Goal: Task Accomplishment & Management: Use online tool/utility

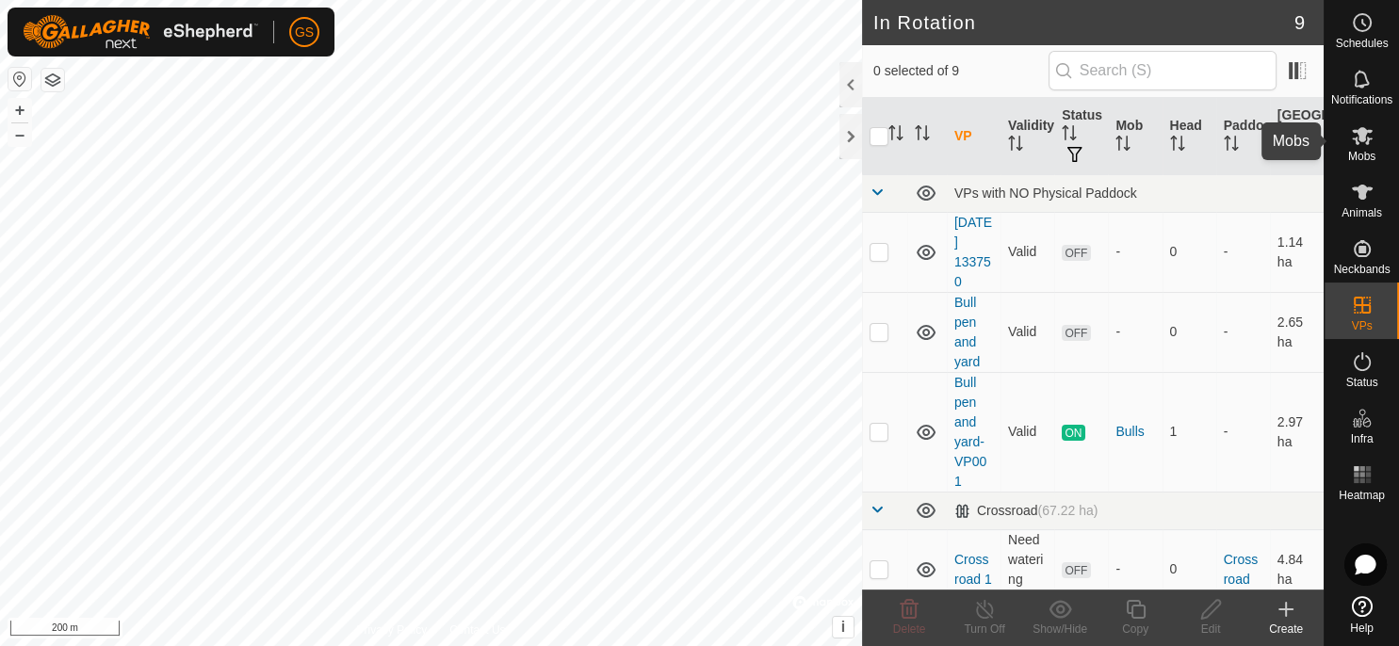
click at [1367, 156] on span "Mobs" at bounding box center [1361, 156] width 27 height 11
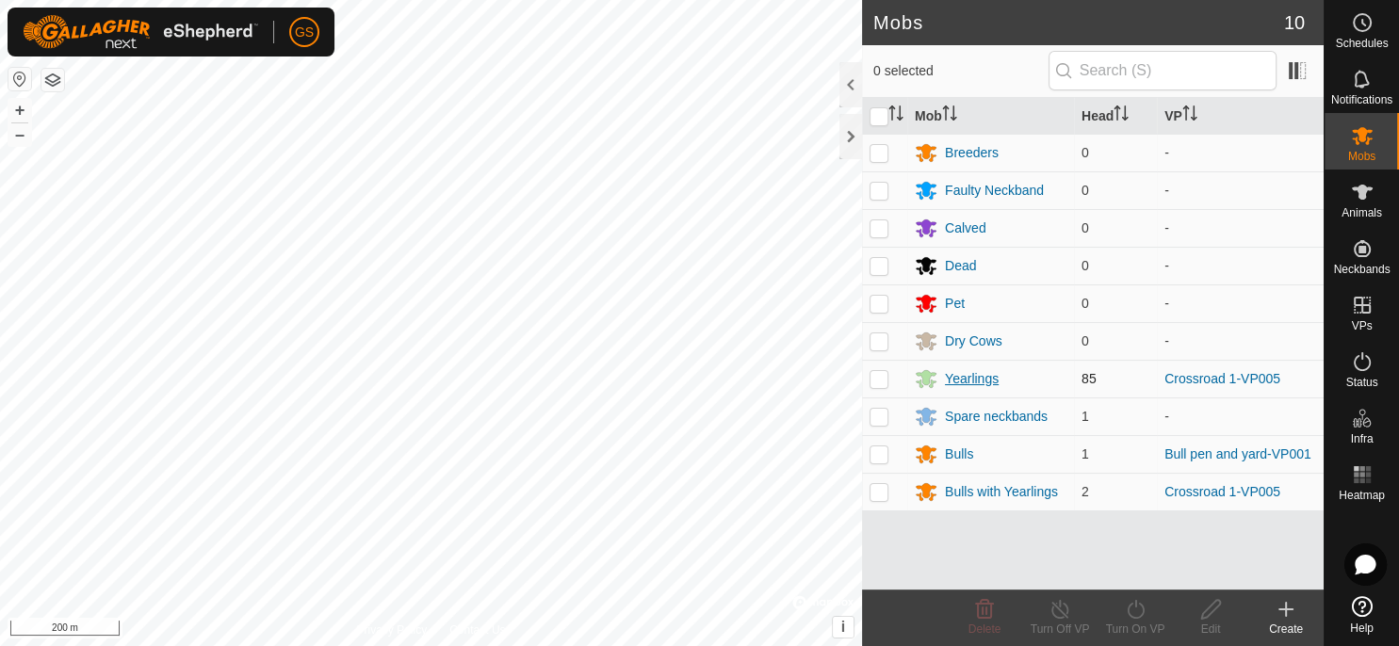
click at [948, 375] on div "Yearlings" at bounding box center [972, 379] width 54 height 20
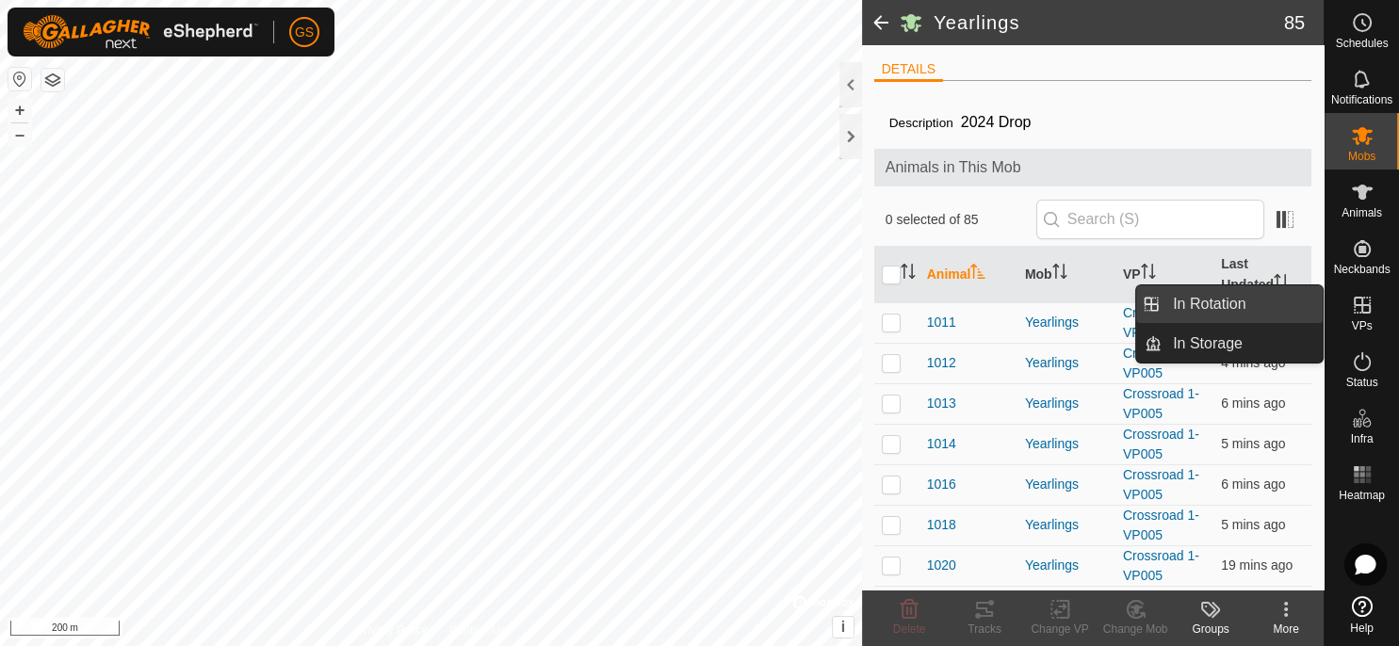
click at [1276, 300] on link "In Rotation" at bounding box center [1242, 304] width 161 height 38
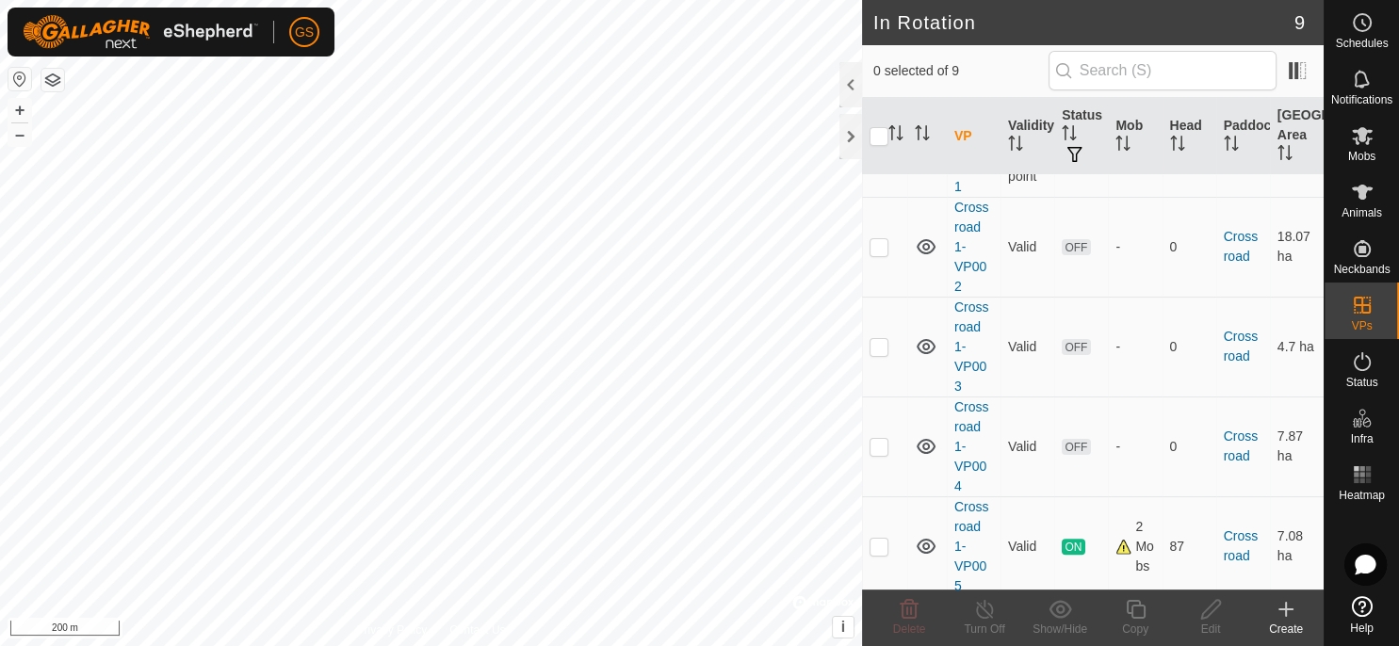
scroll to position [517, 0]
click at [967, 521] on link "Crossroad 1-VP005" at bounding box center [971, 542] width 35 height 94
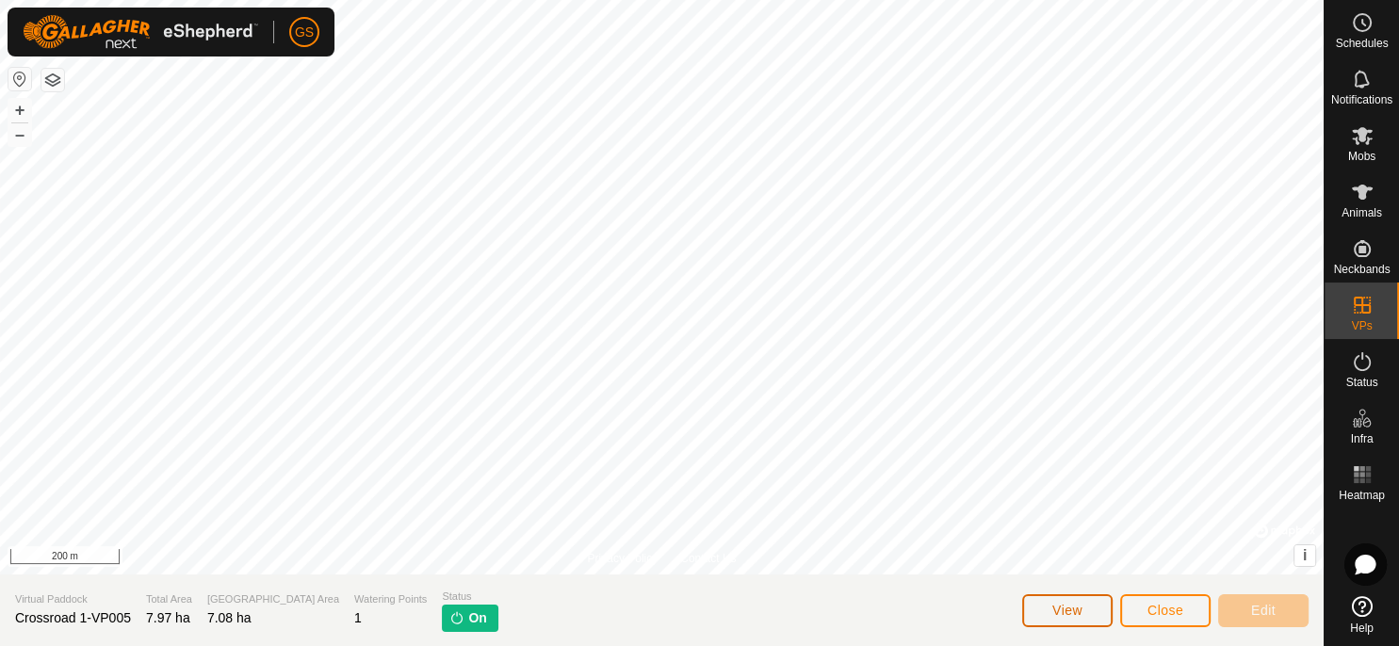
click at [1086, 613] on button "View" at bounding box center [1067, 610] width 90 height 33
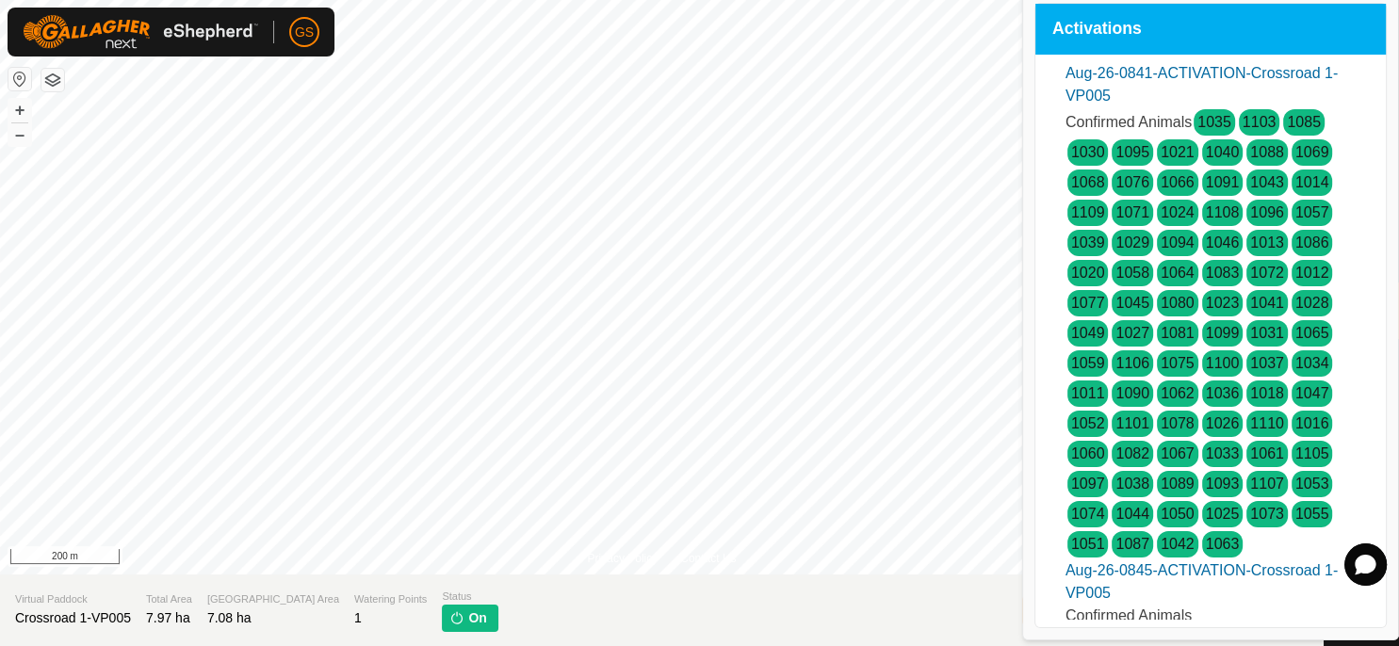
click at [793, 606] on section "Virtual Paddock Crossroad 1-VP005 Total Area 7.97 ha Grazing Area 7.08 ha Water…" at bounding box center [662, 611] width 1324 height 72
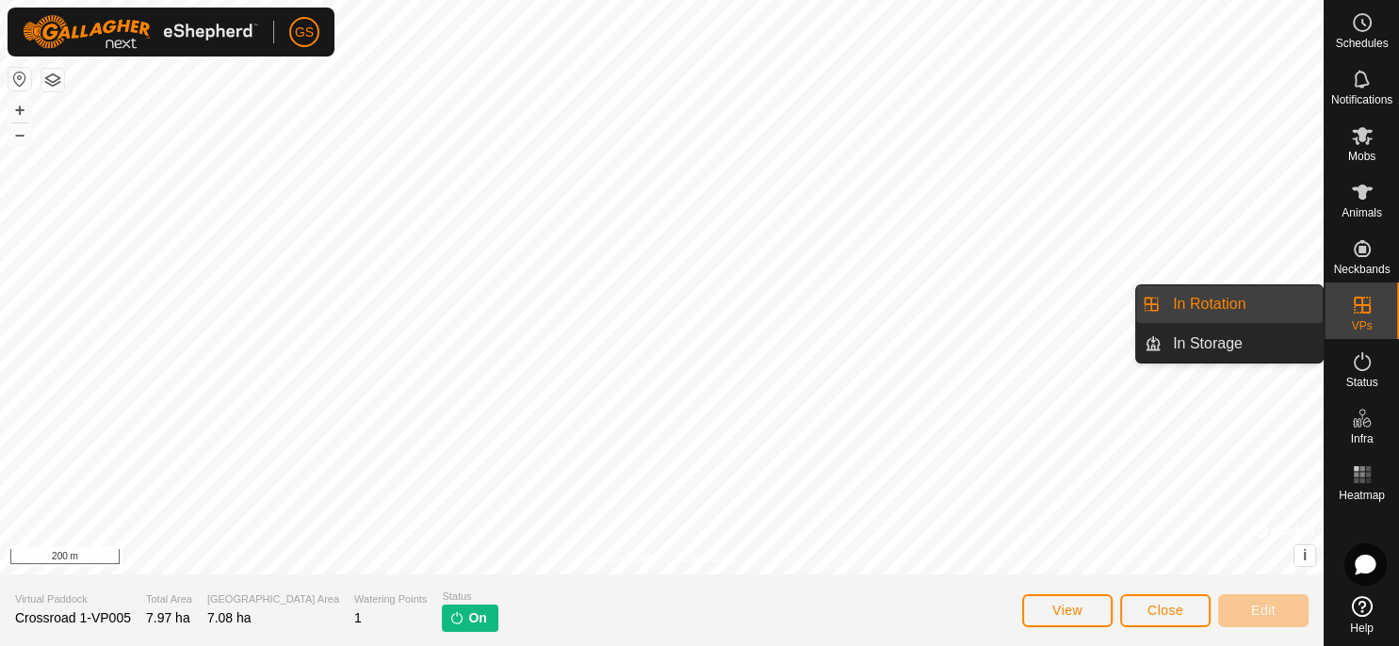
click at [1297, 311] on link "In Rotation" at bounding box center [1242, 304] width 161 height 38
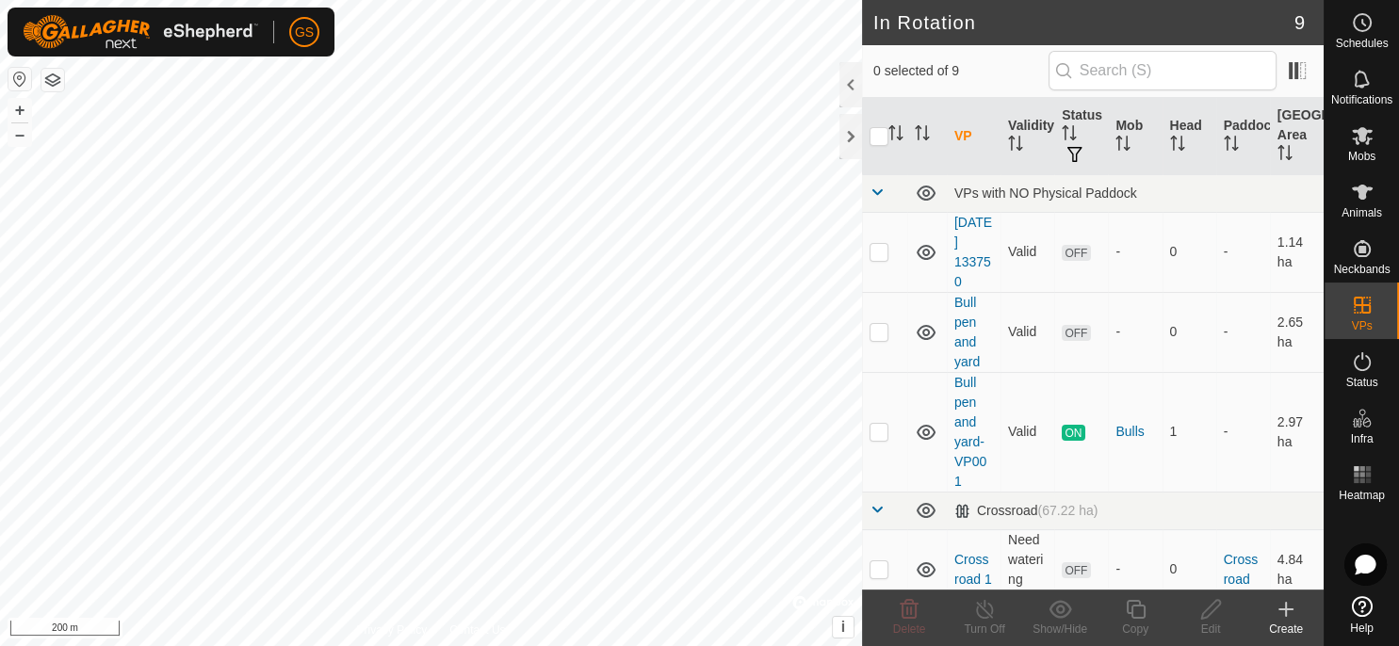
scroll to position [517, 0]
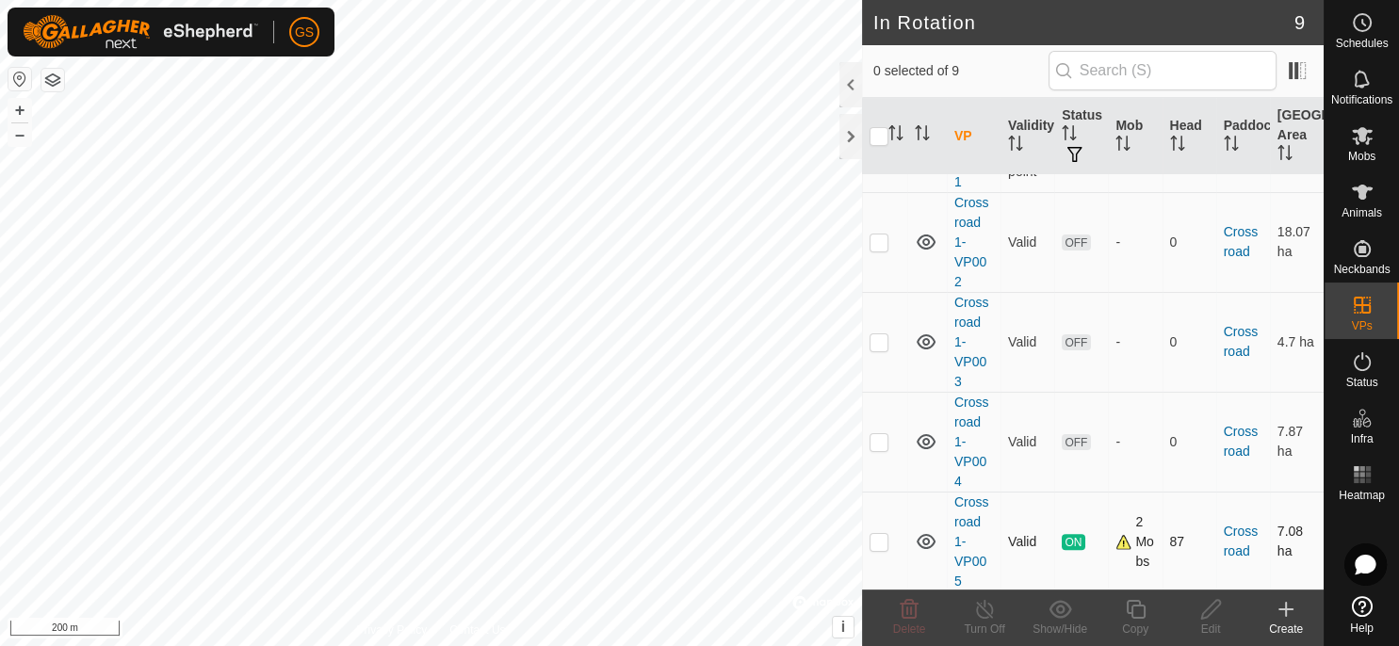
click at [884, 534] on p-checkbox at bounding box center [878, 541] width 19 height 15
checkbox input "true"
click at [1136, 616] on icon at bounding box center [1136, 609] width 24 height 23
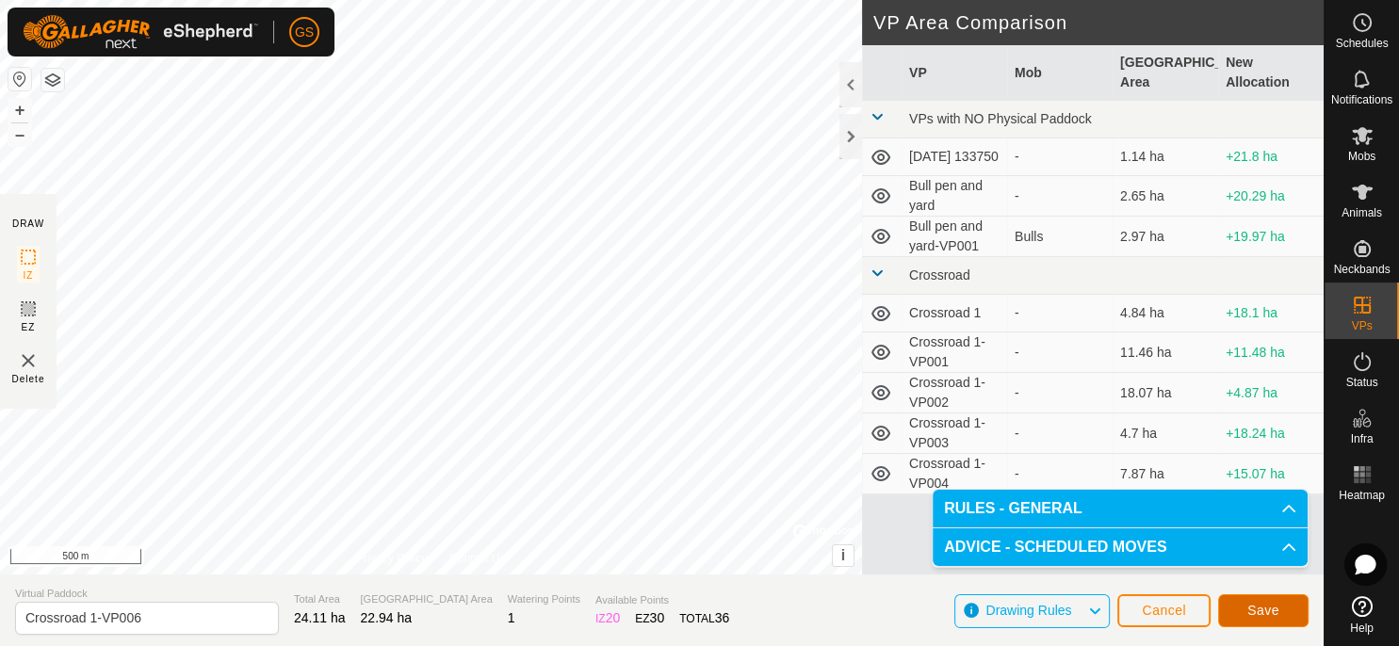
click at [1260, 612] on span "Save" at bounding box center [1263, 610] width 32 height 15
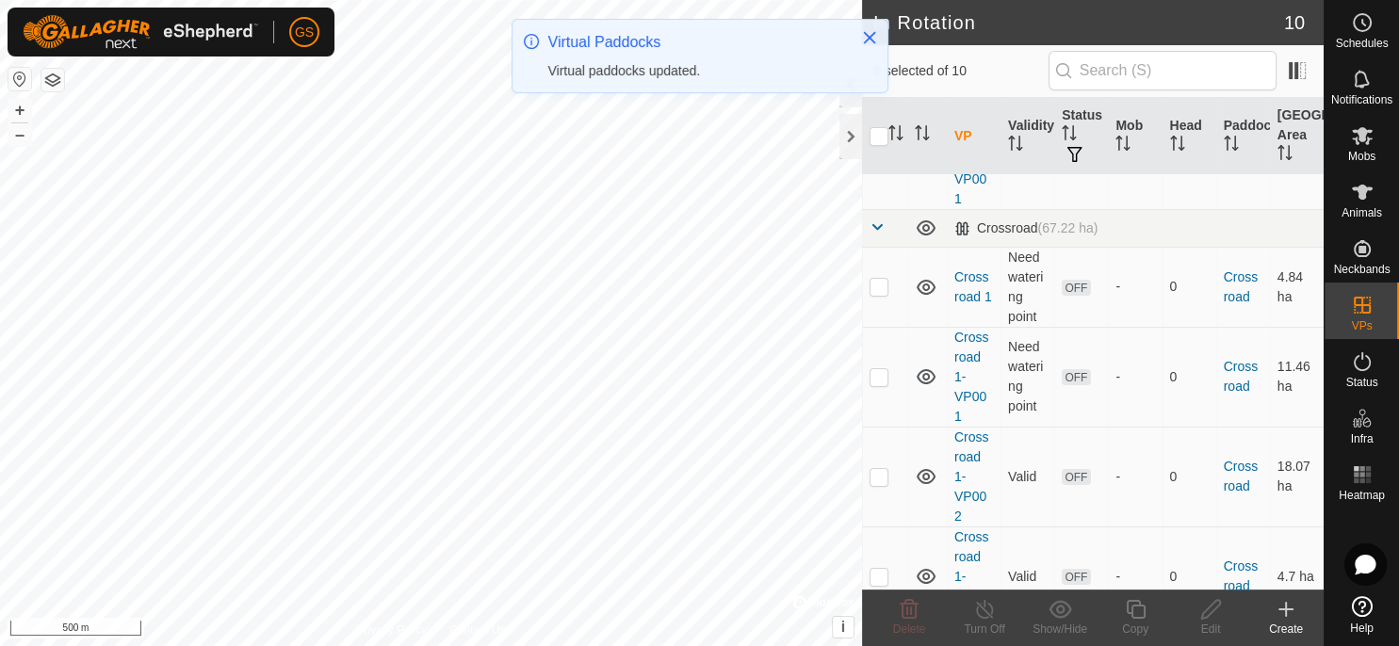
scroll to position [617, 0]
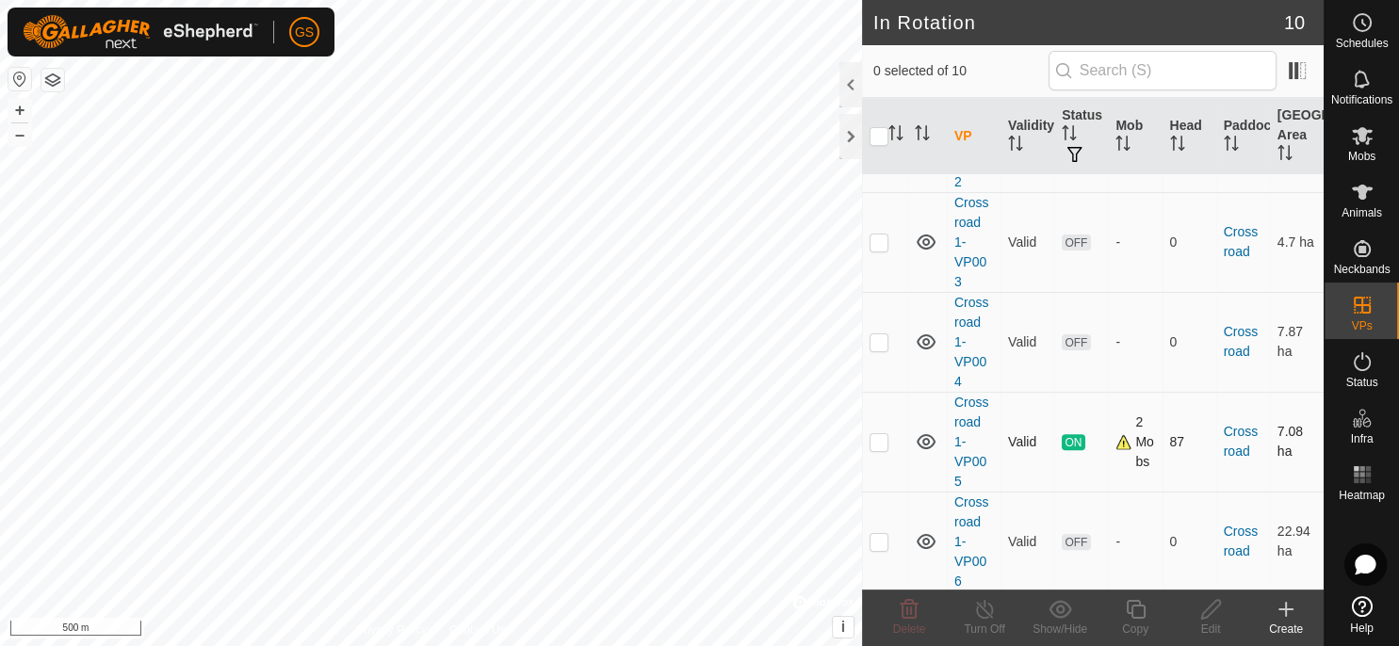
click at [884, 443] on p-checkbox at bounding box center [878, 441] width 19 height 15
checkbox input "true"
click at [989, 624] on div "Turn Off" at bounding box center [984, 629] width 75 height 17
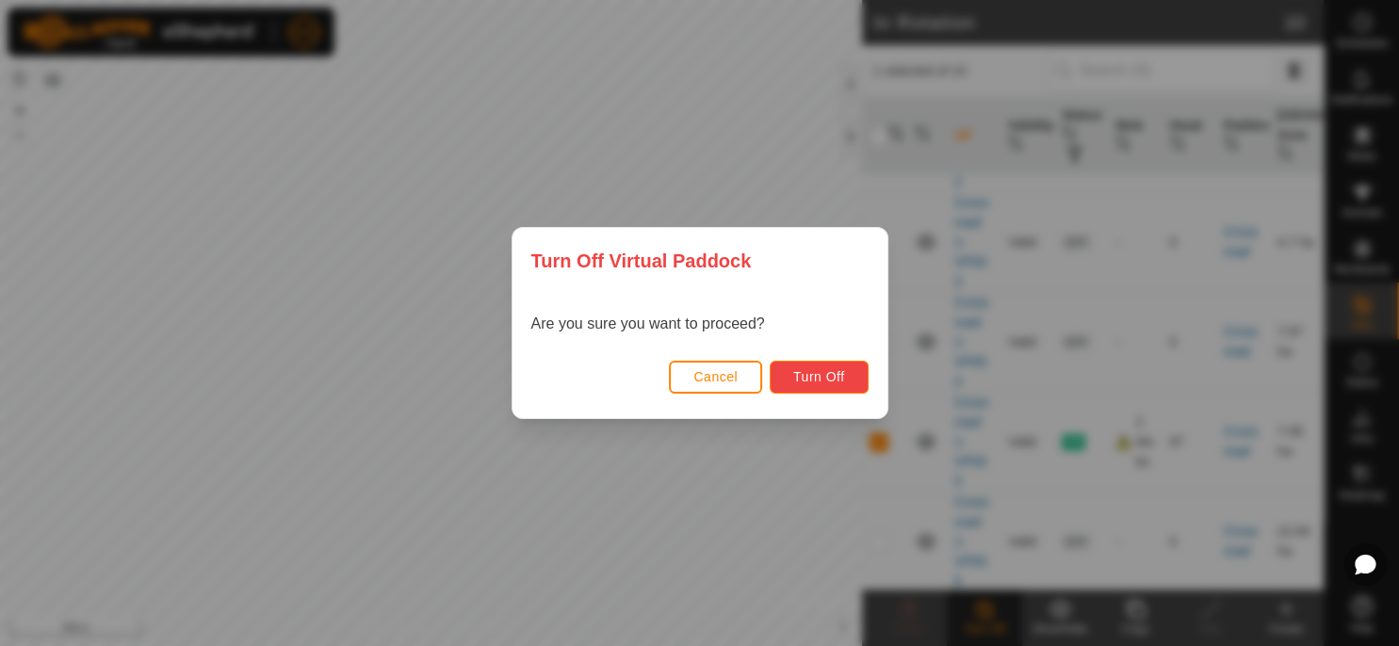
click at [808, 373] on span "Turn Off" at bounding box center [819, 376] width 52 height 15
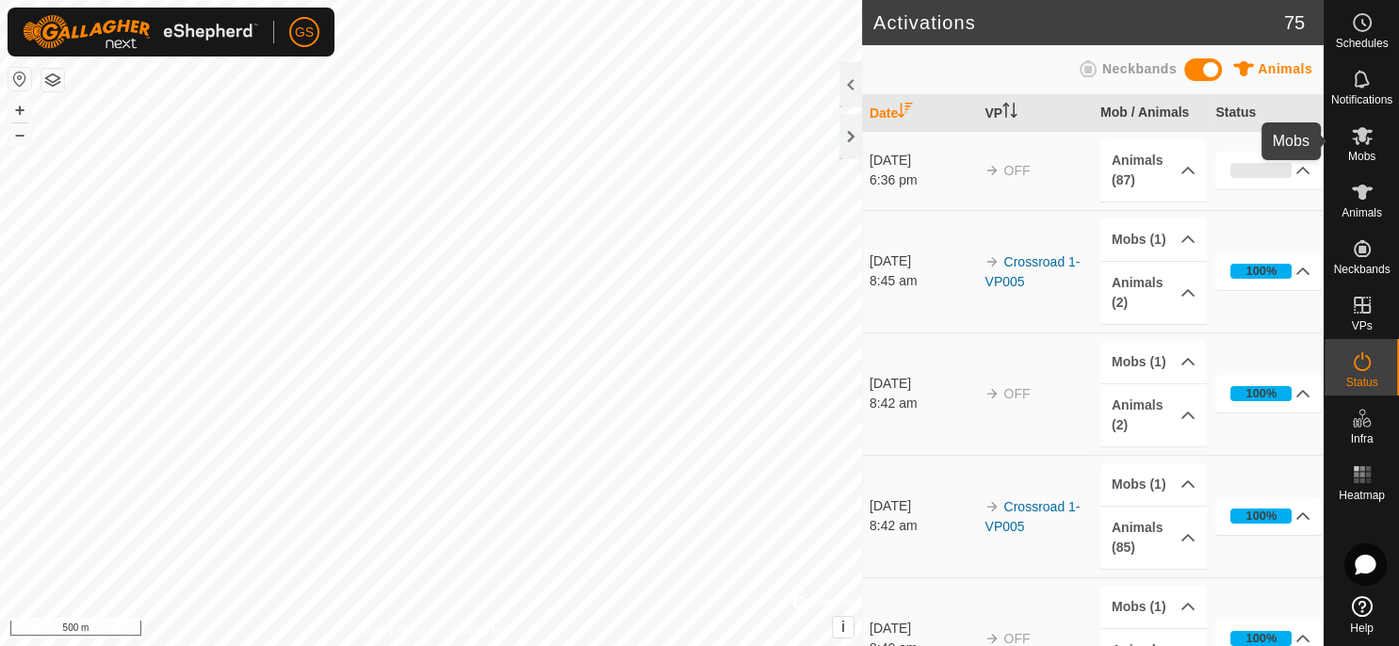
click at [1360, 154] on span "Mobs" at bounding box center [1361, 156] width 27 height 11
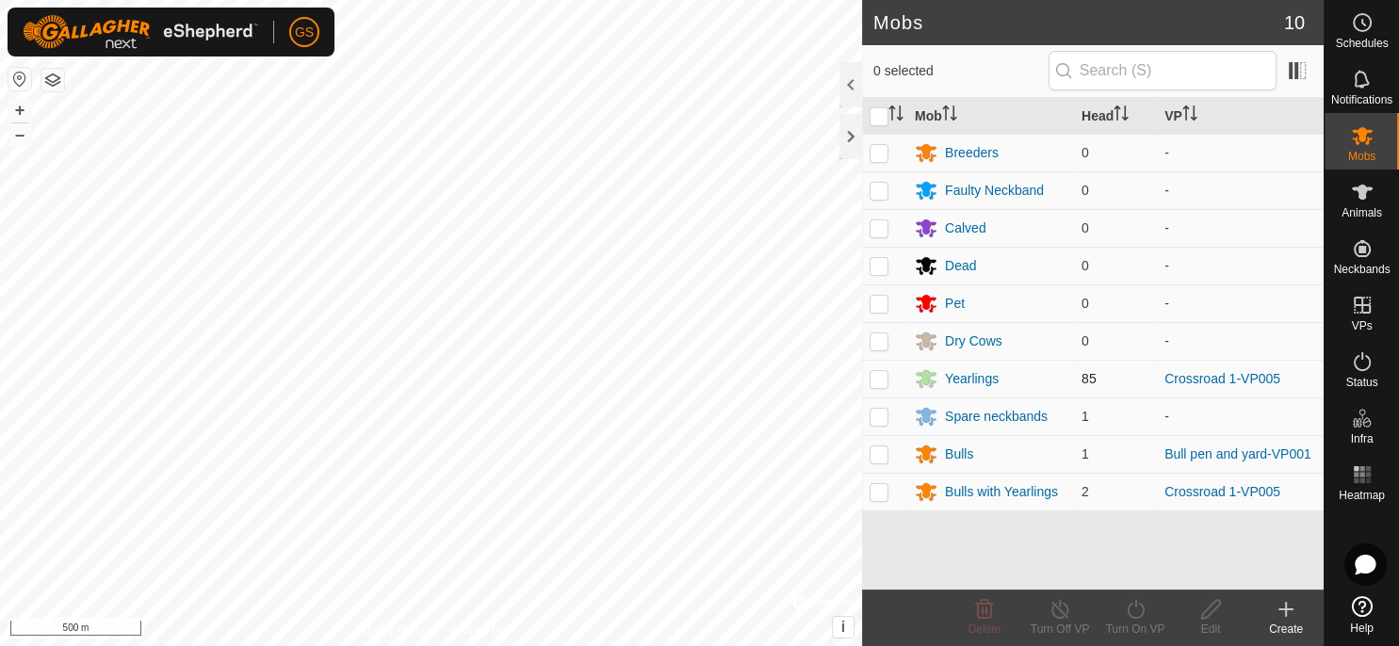
click at [877, 375] on p-checkbox at bounding box center [878, 378] width 19 height 15
checkbox input "true"
click at [874, 496] on p-checkbox at bounding box center [878, 491] width 19 height 15
checkbox input "true"
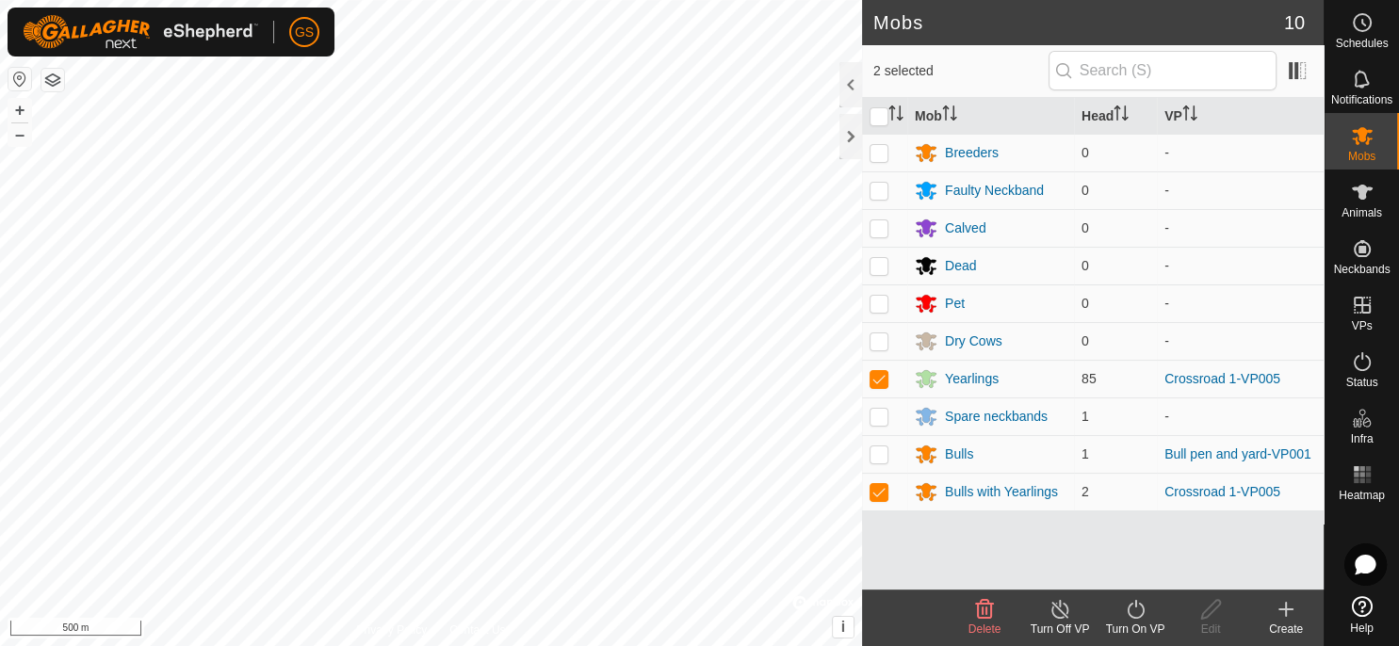
click at [1129, 617] on icon at bounding box center [1136, 609] width 24 height 23
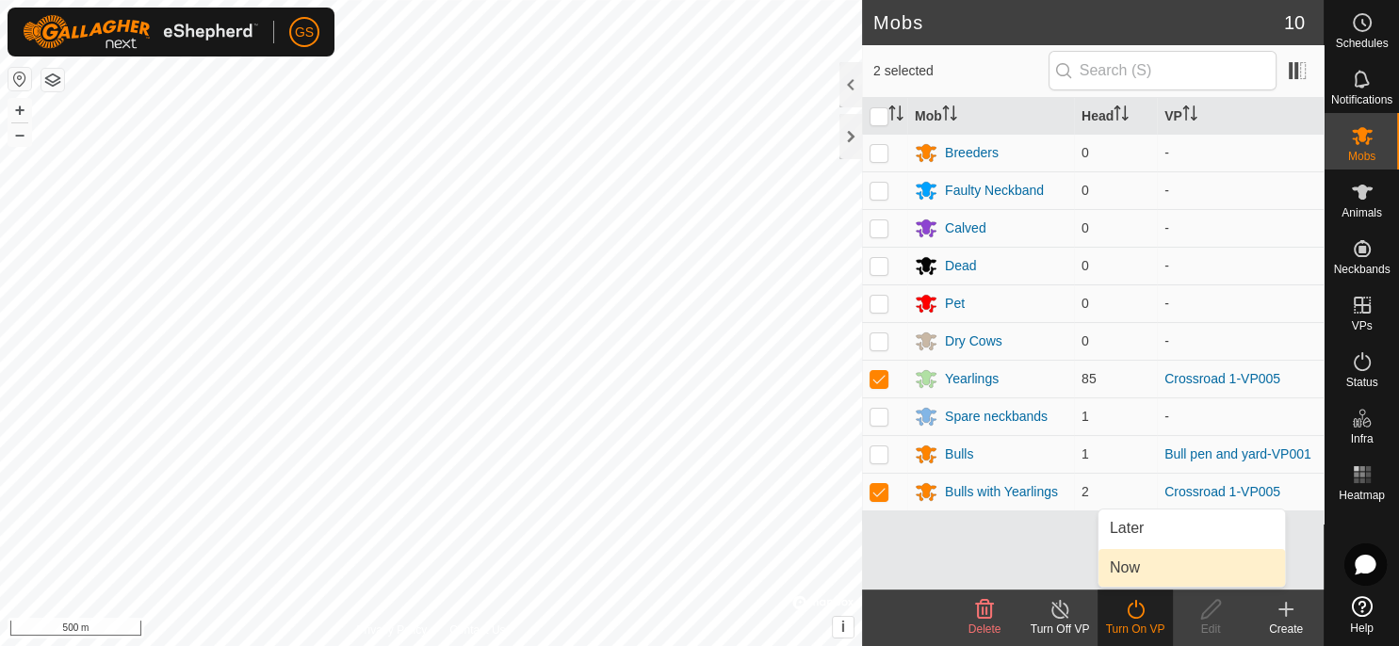
click at [1131, 565] on link "Now" at bounding box center [1191, 568] width 187 height 38
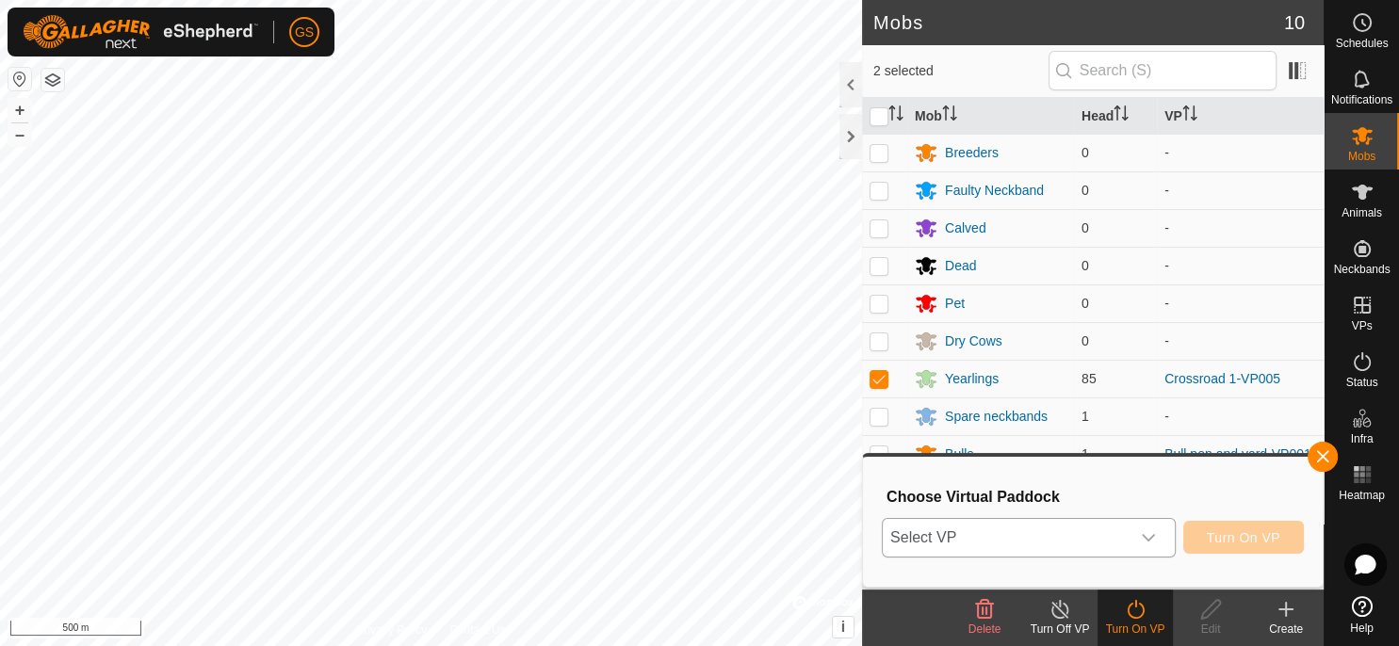
click at [1159, 539] on div "dropdown trigger" at bounding box center [1148, 538] width 38 height 38
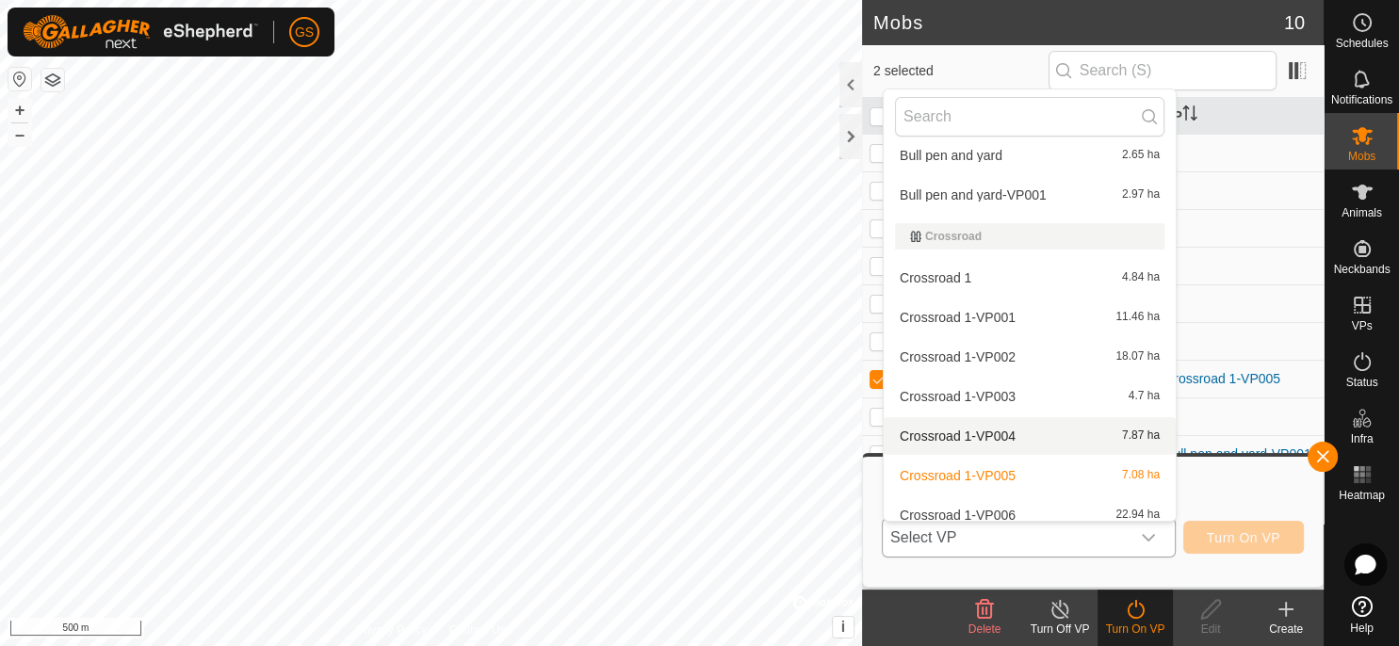
scroll to position [103, 0]
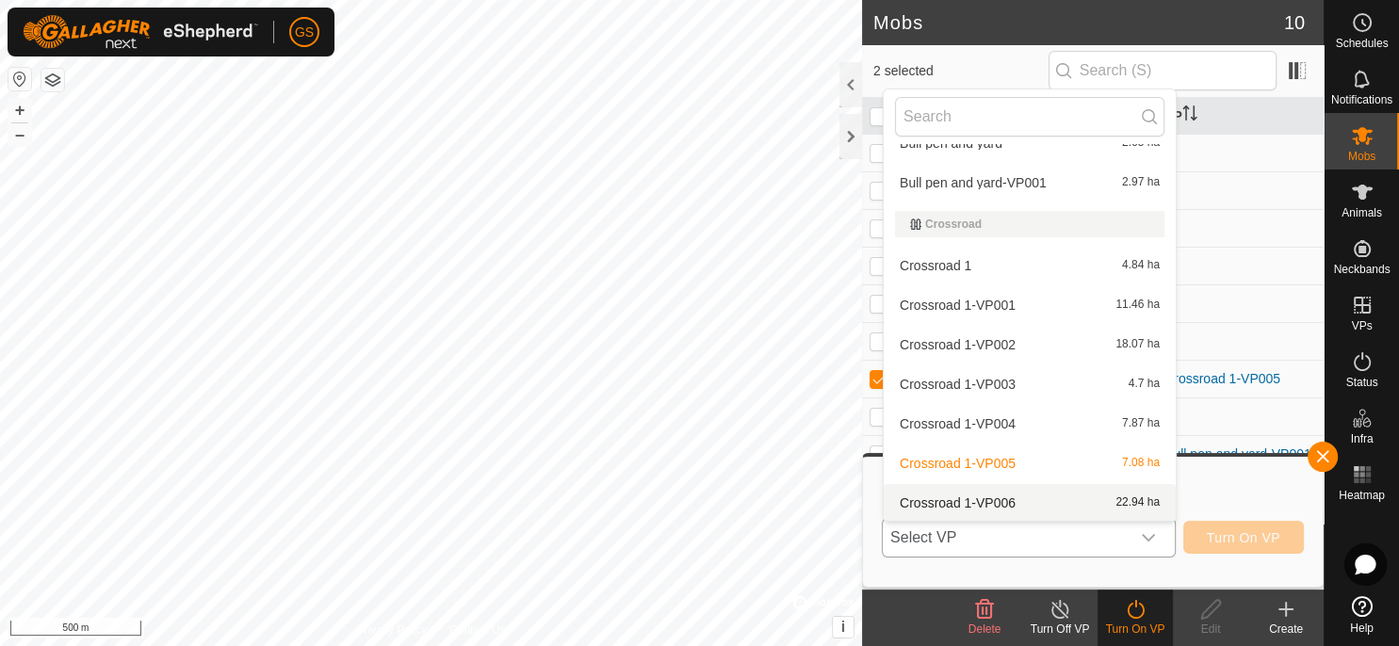
click at [1019, 506] on li "Crossroad 1-VP006 22.94 ha" at bounding box center [1030, 503] width 292 height 38
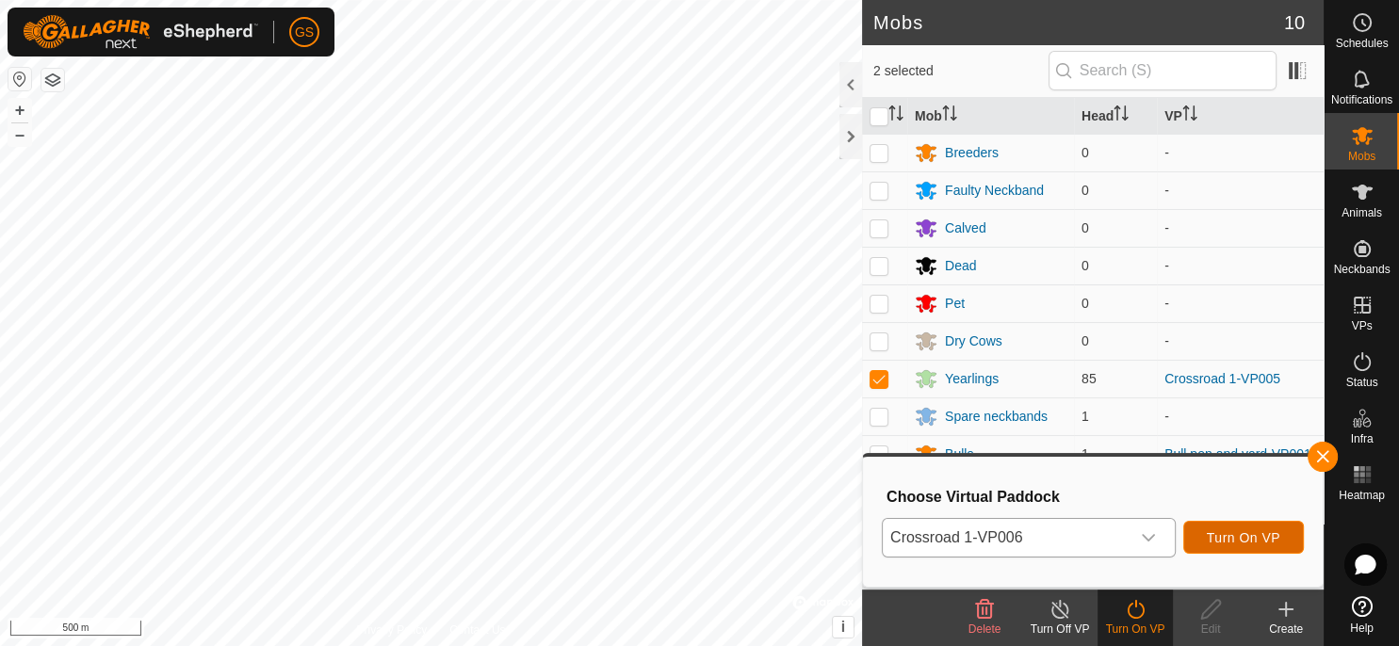
click at [1247, 544] on span "Turn On VP" at bounding box center [1243, 537] width 73 height 15
